Goal: Task Accomplishment & Management: Manage account settings

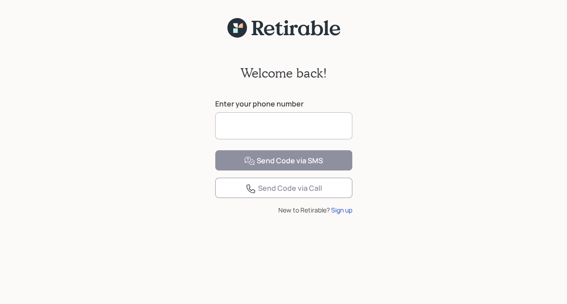
click at [245, 130] on input at bounding box center [283, 125] width 137 height 27
type input "**********"
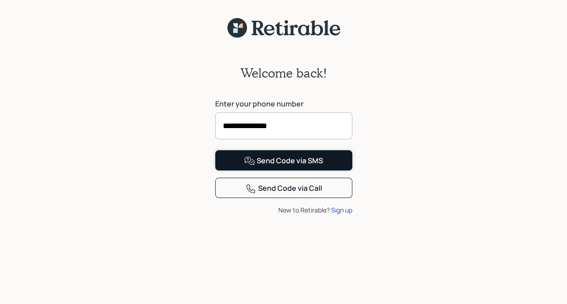
click at [280, 167] on div "Send Code via SMS" at bounding box center [283, 161] width 79 height 11
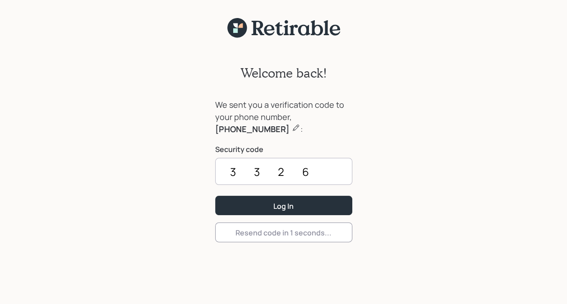
type input "3326"
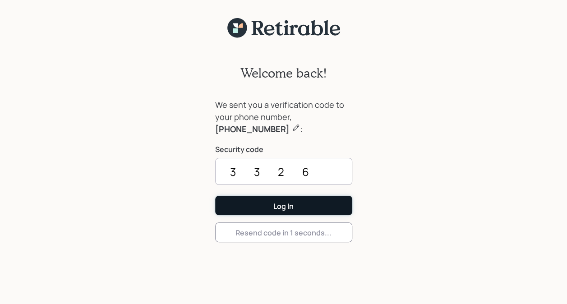
click at [289, 207] on div "Log In" at bounding box center [283, 206] width 20 height 10
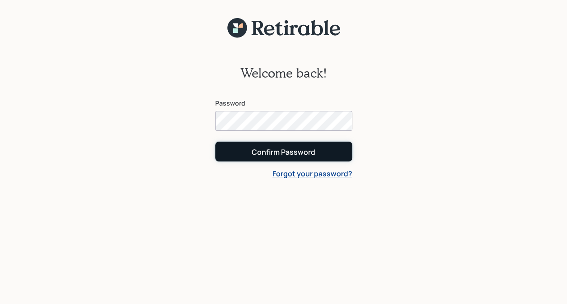
click at [289, 154] on div "Confirm Password" at bounding box center [284, 152] width 64 height 10
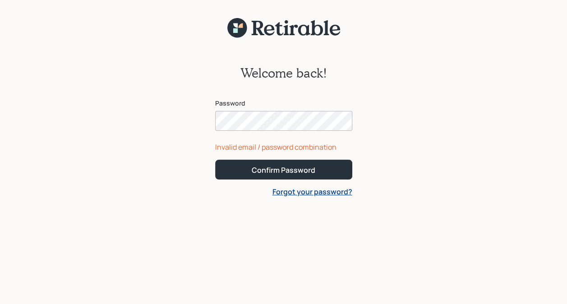
click at [407, 126] on div "Welcome back! Password Invalid email / password combination Confirm Password Fo…" at bounding box center [283, 176] width 567 height 277
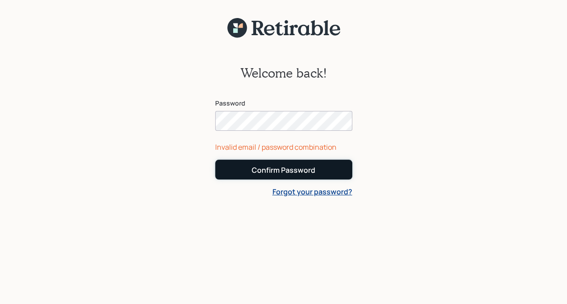
click at [299, 171] on div "Confirm Password" at bounding box center [284, 170] width 64 height 10
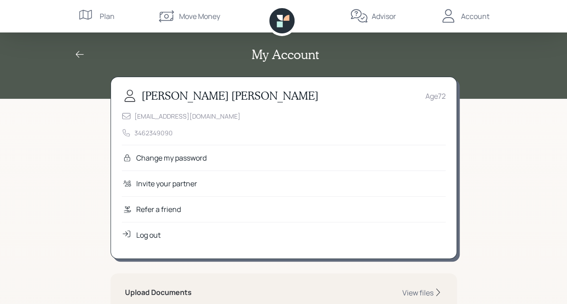
drag, startPoint x: 389, startPoint y: 99, endPoint x: 391, endPoint y: 92, distance: 7.4
click at [391, 92] on div "Margaret Gwinner Age 72" at bounding box center [284, 96] width 324 height 16
click at [425, 292] on div "View files" at bounding box center [418, 293] width 31 height 10
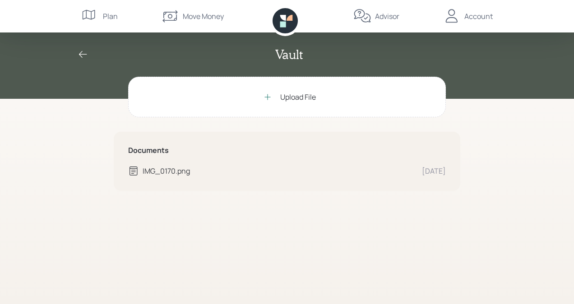
click at [273, 94] on div at bounding box center [268, 97] width 18 height 18
click at [167, 172] on div "IMG_0170.png" at bounding box center [279, 171] width 272 height 11
click at [170, 169] on div "IMG_0170.png" at bounding box center [279, 171] width 272 height 11
